Goal: Task Accomplishment & Management: Manage account settings

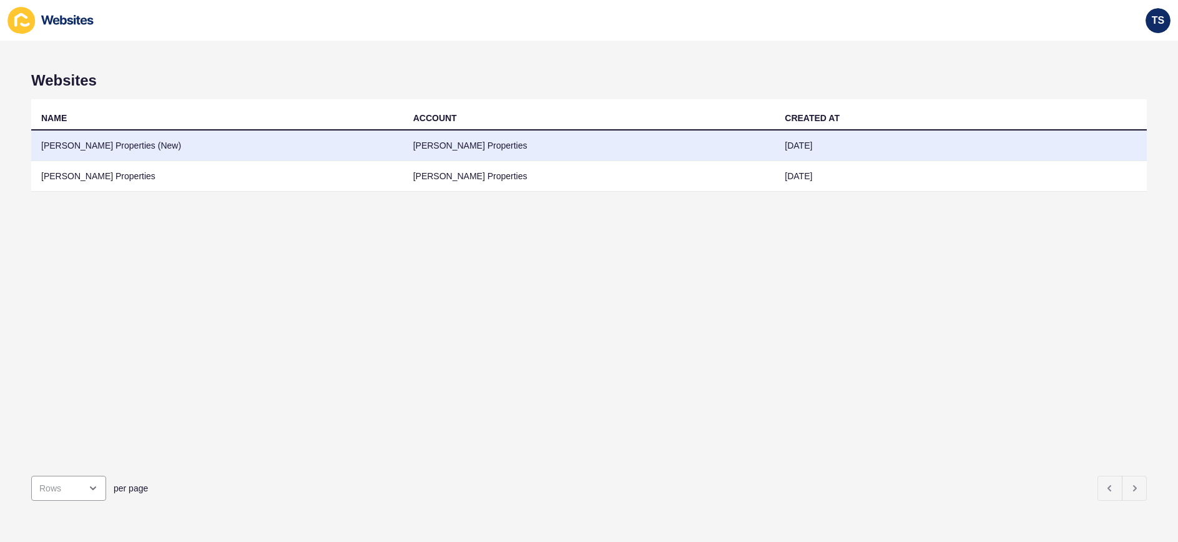
click at [206, 155] on td "[PERSON_NAME] Properties (New)" at bounding box center [217, 145] width 372 height 31
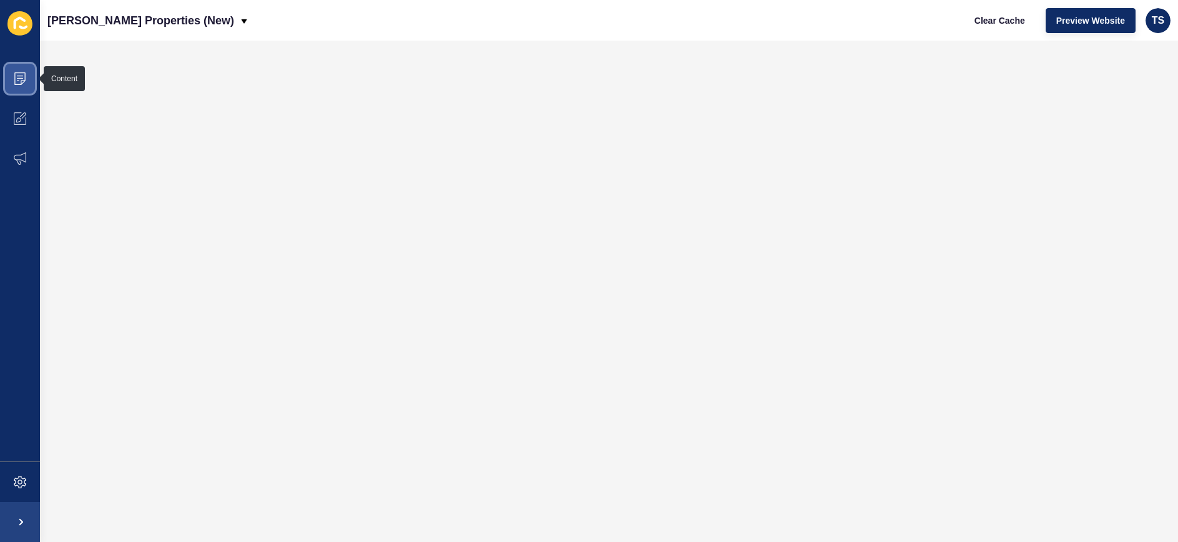
click at [19, 82] on icon at bounding box center [20, 78] width 12 height 12
click at [19, 80] on icon at bounding box center [20, 78] width 12 height 12
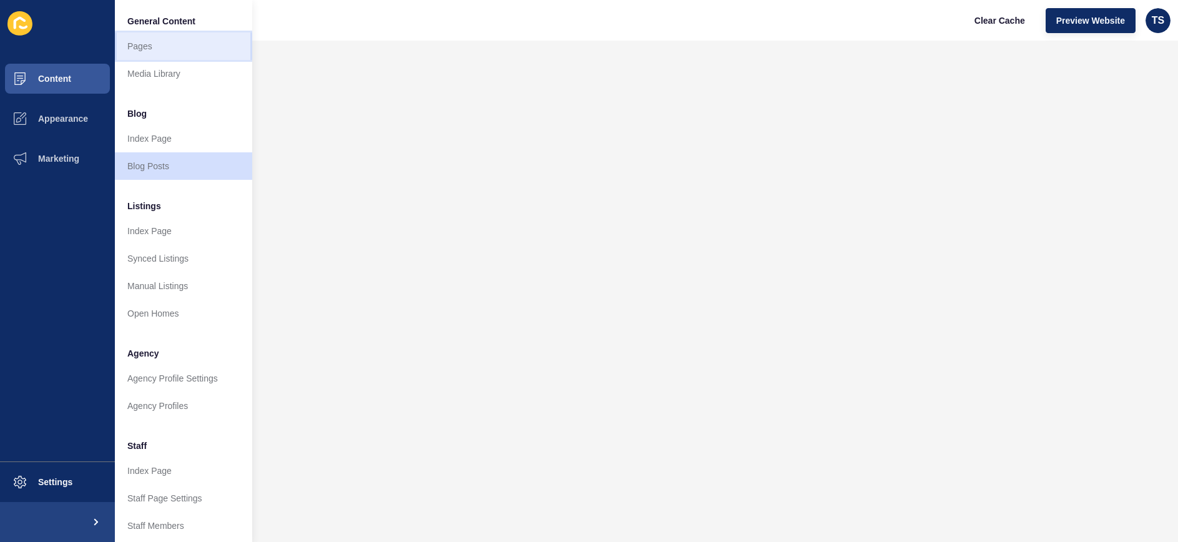
click at [190, 50] on link "Pages" at bounding box center [183, 45] width 137 height 27
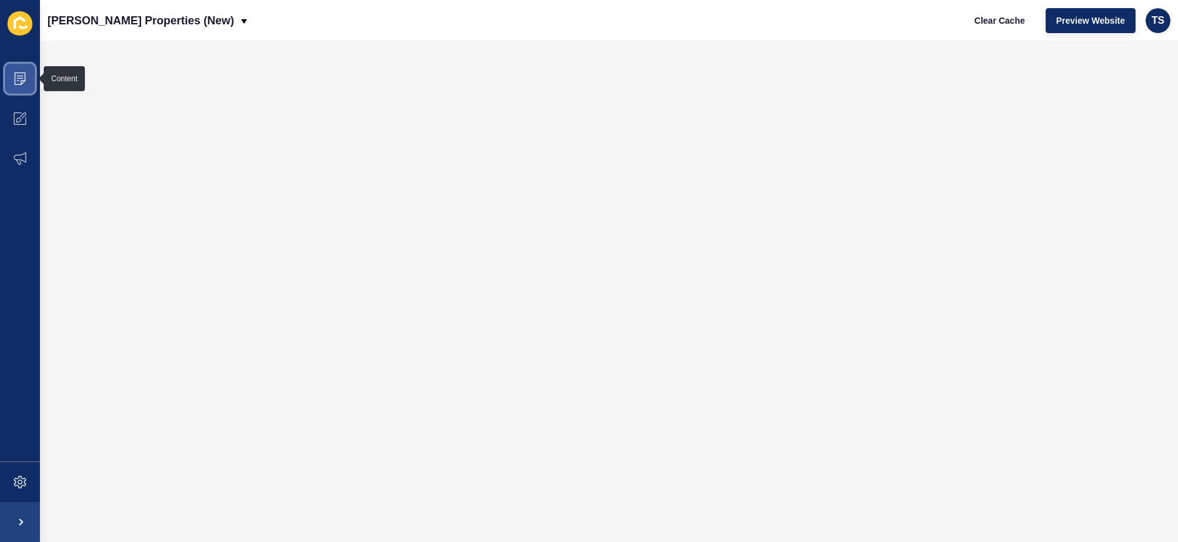
click at [14, 77] on icon at bounding box center [20, 78] width 12 height 12
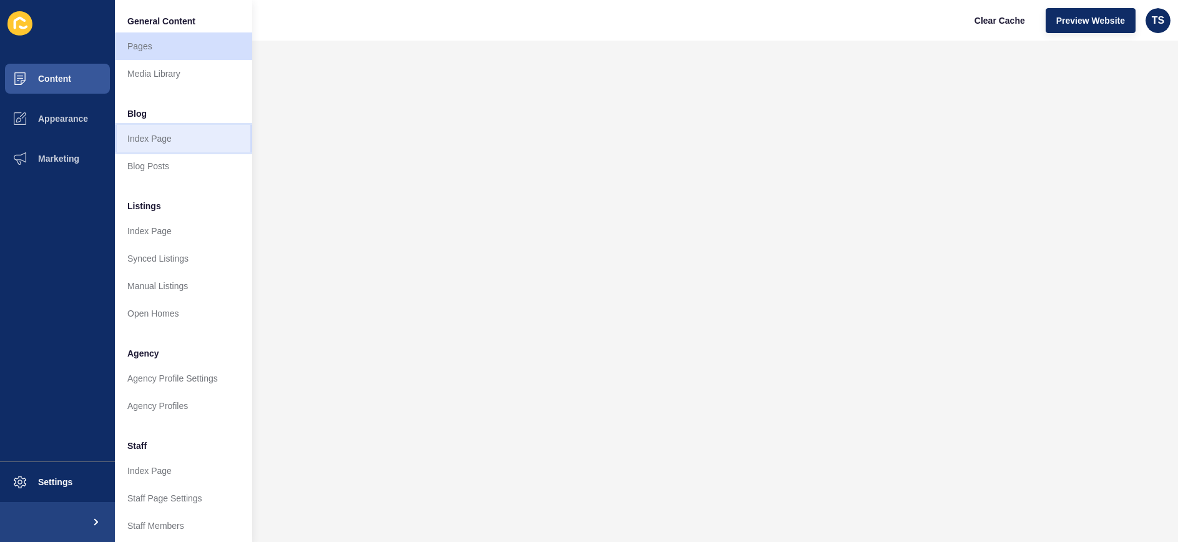
click at [162, 140] on link "Index Page" at bounding box center [183, 138] width 137 height 27
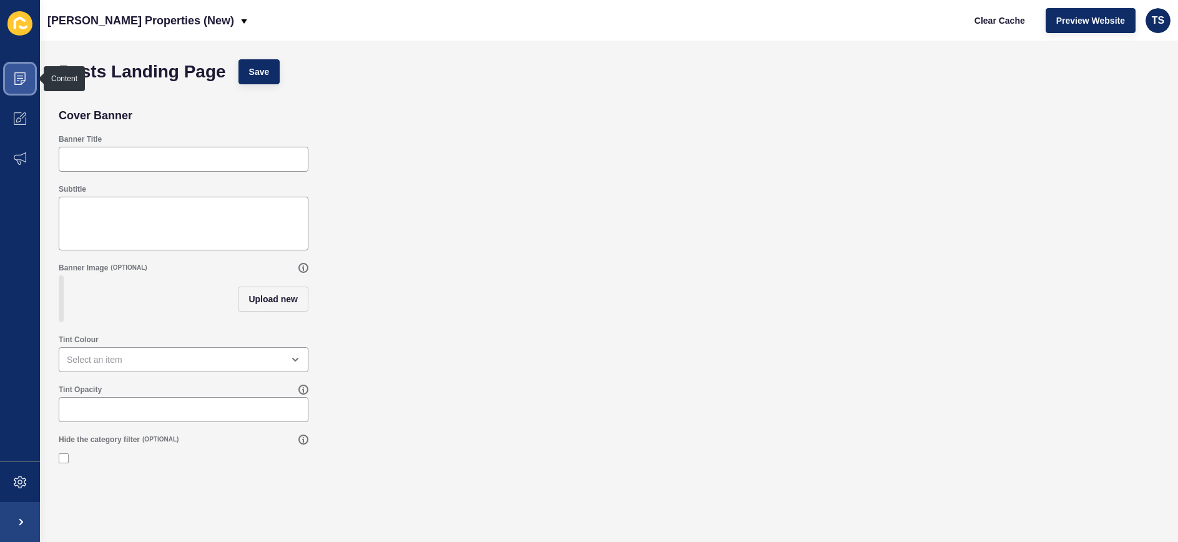
click at [19, 80] on icon at bounding box center [20, 78] width 12 height 12
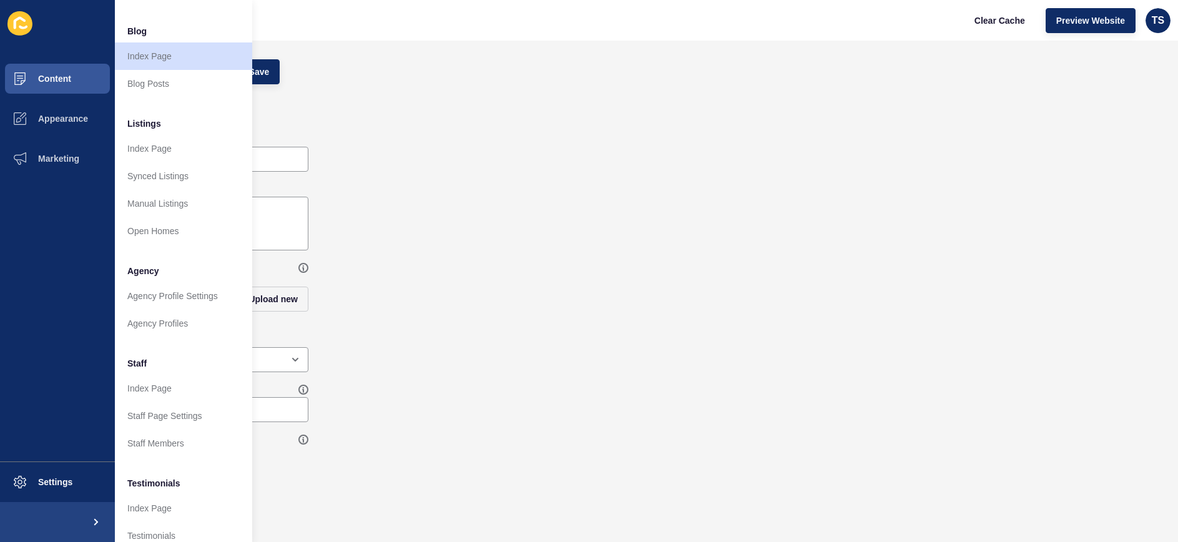
scroll to position [85, 0]
click at [150, 178] on link "Synced Listings" at bounding box center [183, 173] width 137 height 27
